Goal: Transaction & Acquisition: Purchase product/service

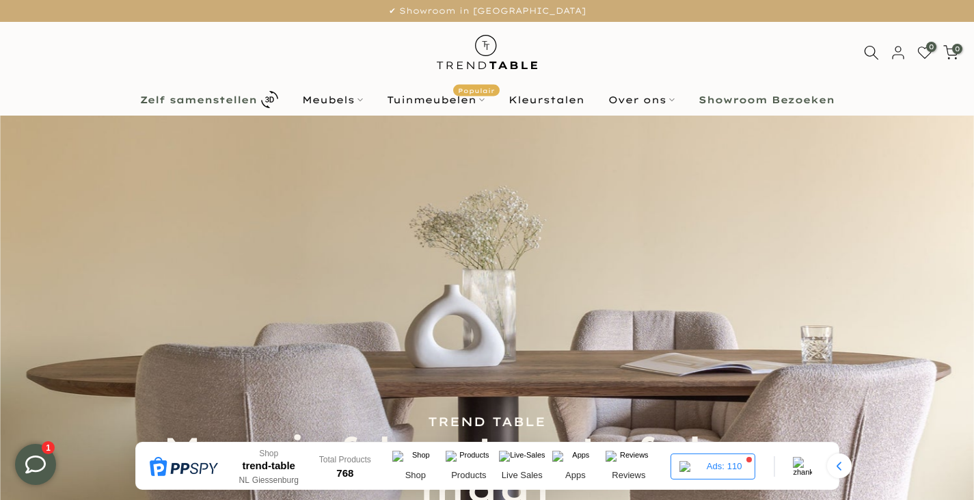
click at [258, 103] on link "Zelf samenstellen" at bounding box center [209, 100] width 162 height 24
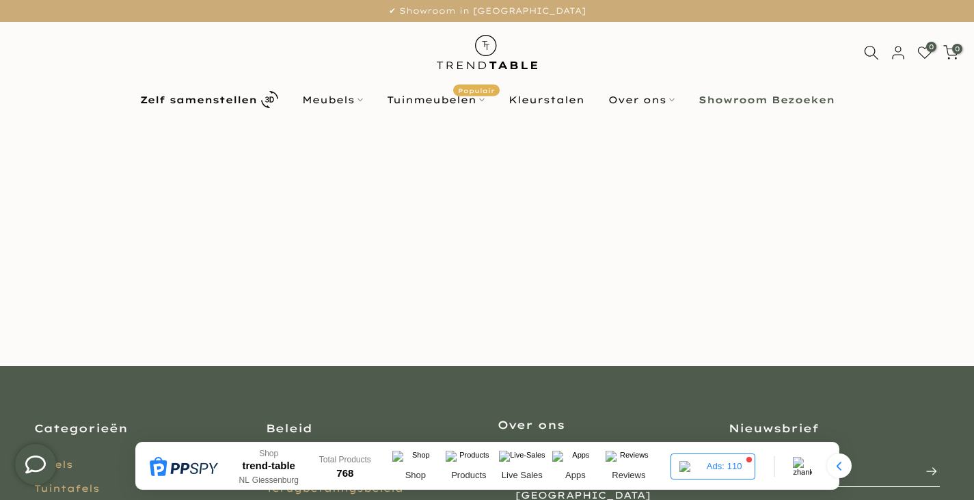
scroll to position [182, 0]
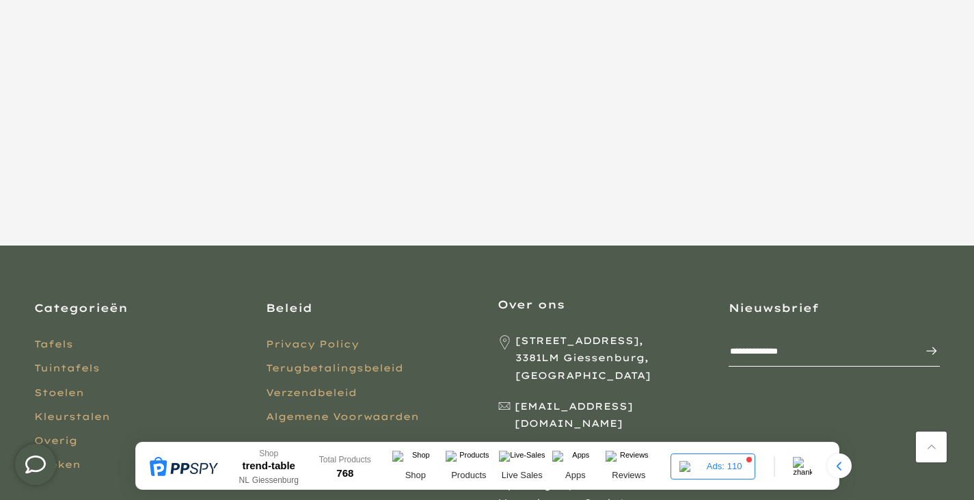
scroll to position [342, 0]
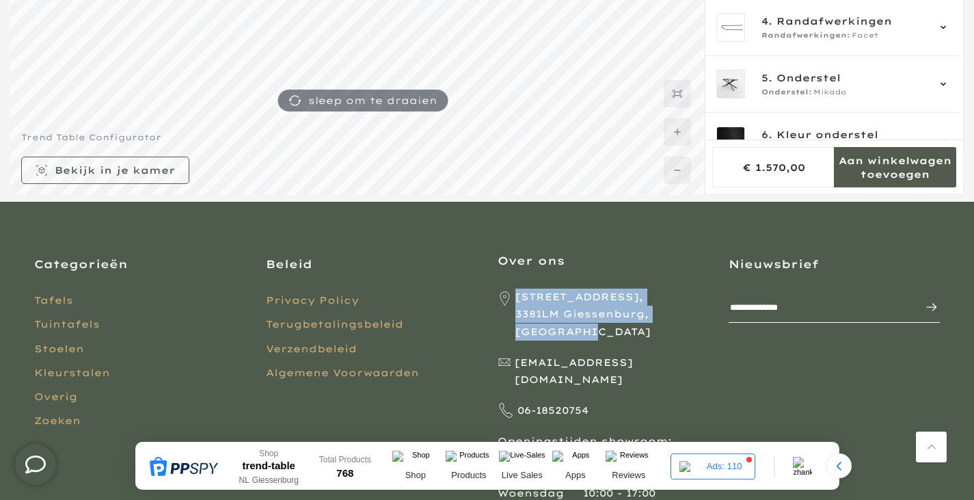
drag, startPoint x: 586, startPoint y: 330, endPoint x: 524, endPoint y: 299, distance: 69.1
click at [524, 299] on span "[STREET_ADDRESS]" at bounding box center [613, 315] width 194 height 52
copy span "[STREET_ADDRESS]"
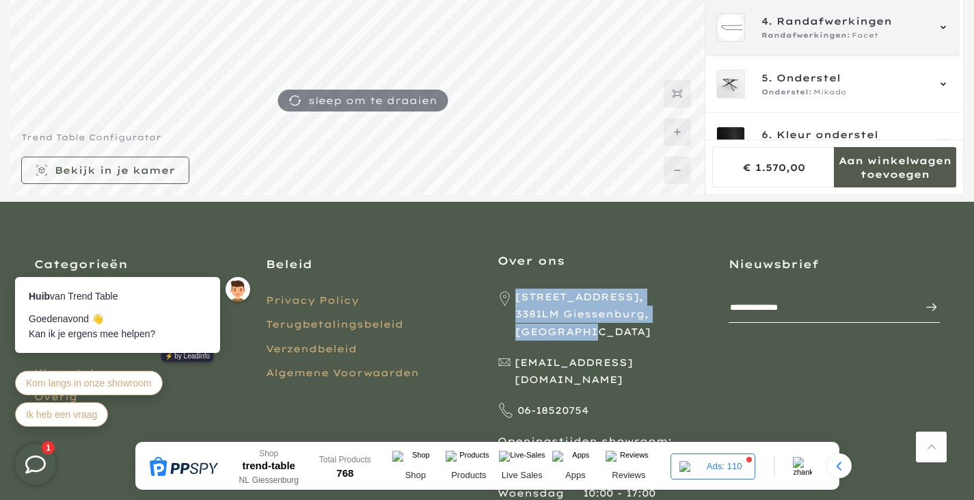
scroll to position [0, 0]
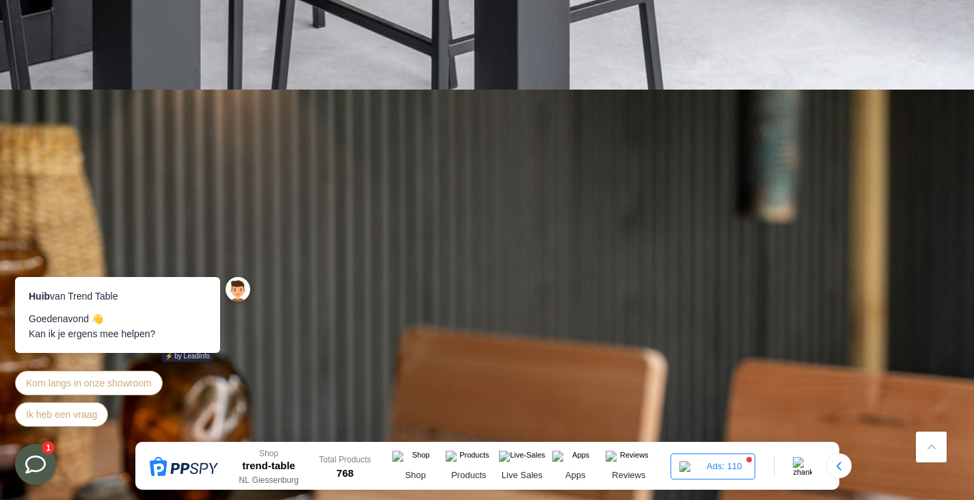
scroll to position [1891, 0]
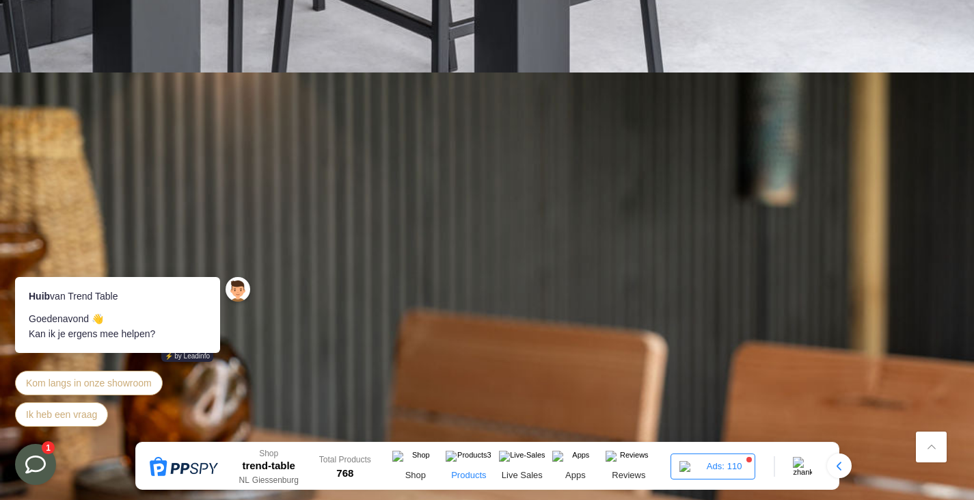
click at [469, 463] on img at bounding box center [469, 459] width 46 height 16
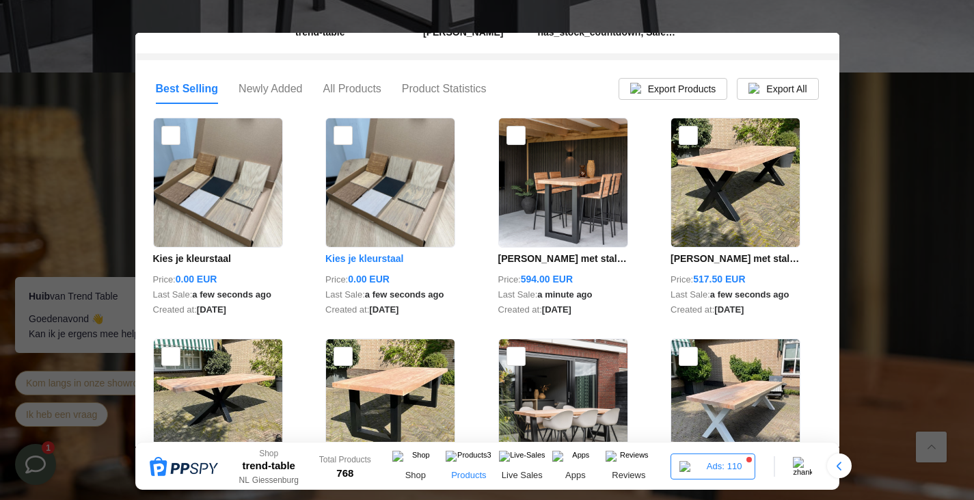
scroll to position [137, 0]
click at [916, 118] on div at bounding box center [487, 250] width 974 height 500
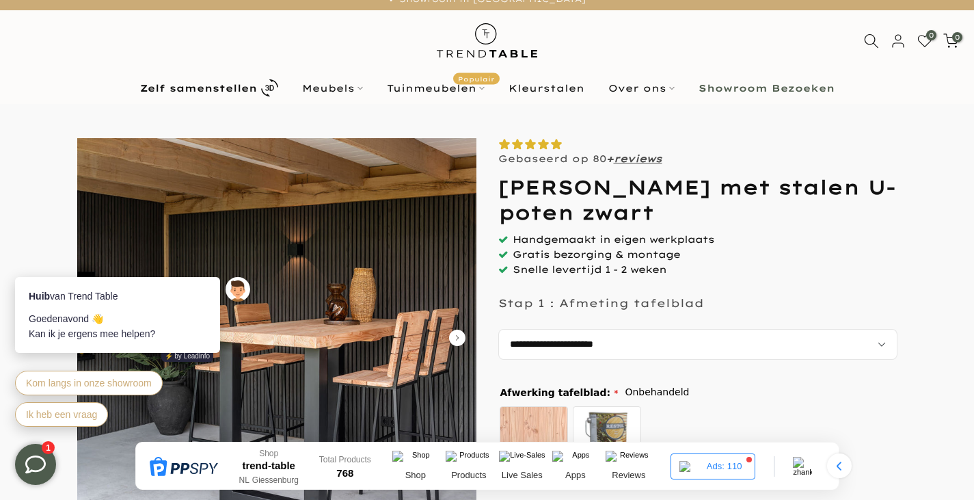
scroll to position [0, 0]
